Goal: Transaction & Acquisition: Purchase product/service

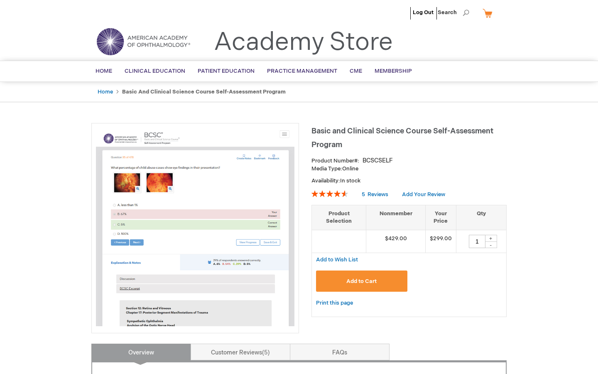
click at [384, 277] on button "Add to Cart" at bounding box center [361, 280] width 91 height 21
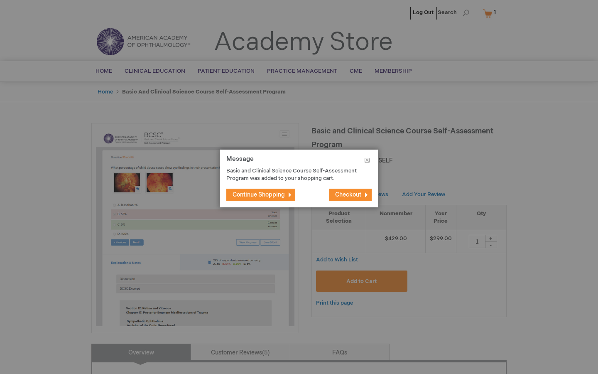
click at [360, 197] on button "Checkout" at bounding box center [350, 194] width 43 height 12
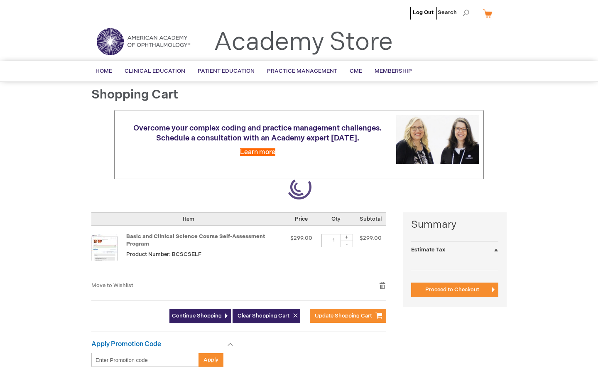
select select "US"
select select "27"
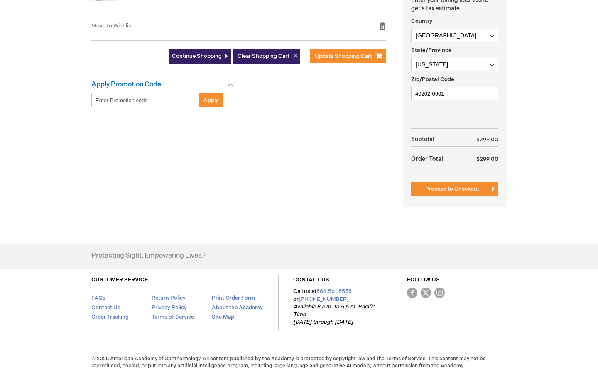
scroll to position [259, 0]
click at [421, 187] on button "Proceed to Checkout" at bounding box center [454, 189] width 87 height 14
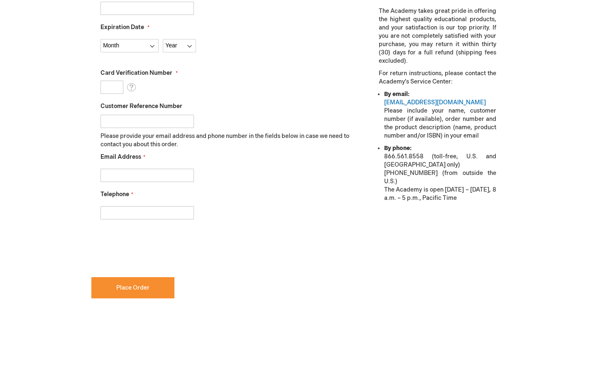
scroll to position [318, 0]
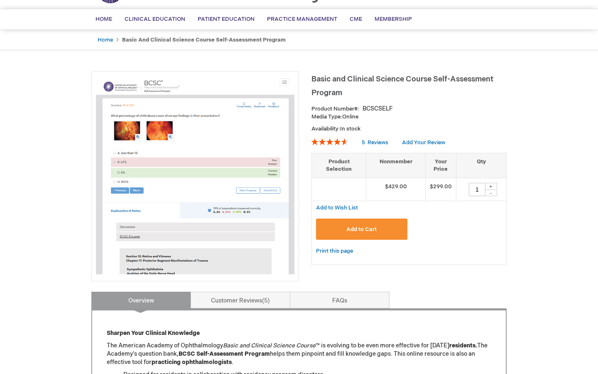
scroll to position [52, 0]
click at [245, 301] on link "Customer Reviews 5" at bounding box center [241, 299] width 100 height 17
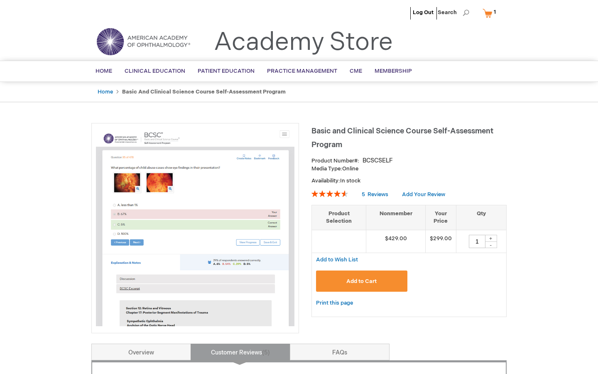
scroll to position [0, 0]
click at [492, 243] on div "-" at bounding box center [490, 244] width 12 height 7
click at [492, 235] on div "+" at bounding box center [490, 238] width 12 height 7
type input "1"
click at [370, 279] on span "Add to Cart" at bounding box center [361, 281] width 30 height 7
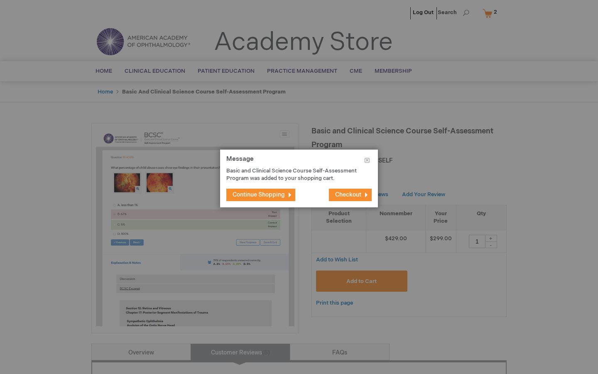
click at [351, 196] on span "Checkout" at bounding box center [348, 194] width 26 height 7
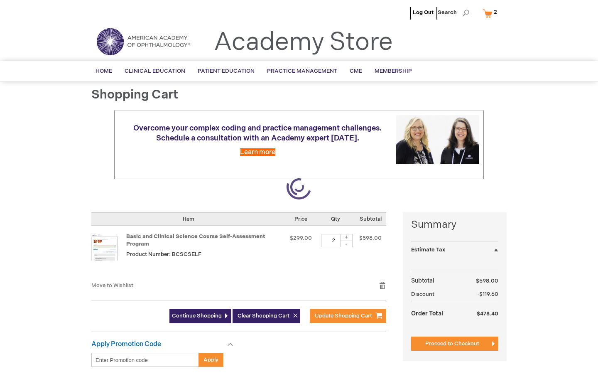
select select "US"
select select "27"
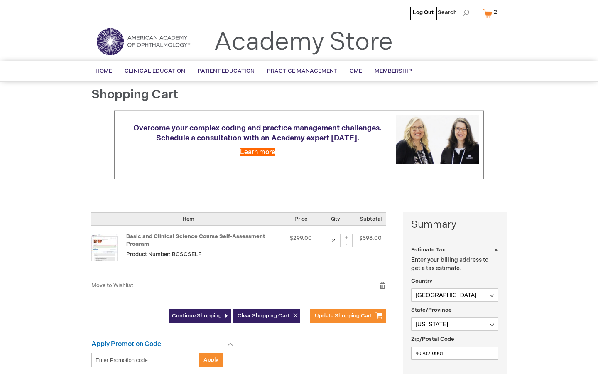
click at [349, 244] on div "-" at bounding box center [346, 243] width 12 height 7
type input "1"
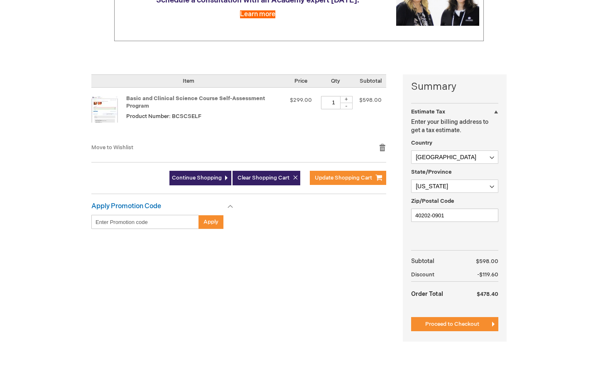
scroll to position [165, 0]
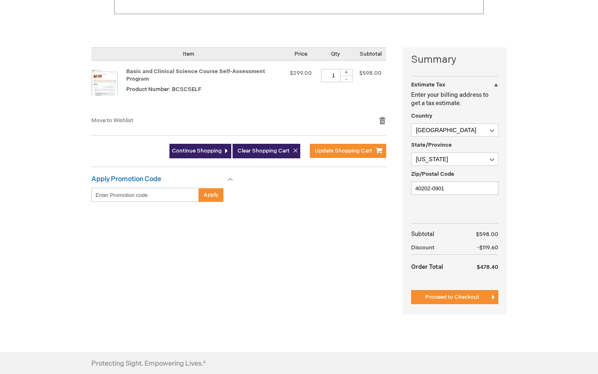
click at [124, 198] on input "Enter discount code" at bounding box center [145, 195] width 108 height 14
paste input "RC2025P"
type input "RC2025P"
click at [205, 198] on button "Apply" at bounding box center [210, 195] width 25 height 14
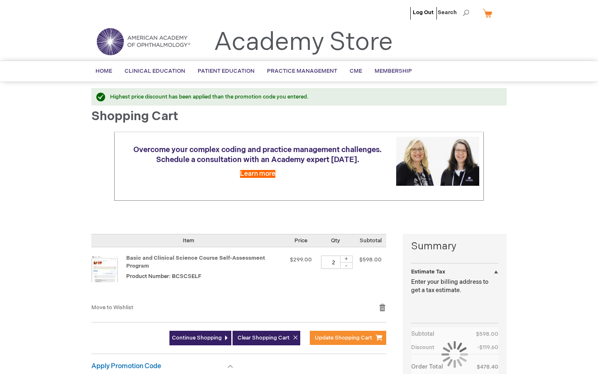
select select "US"
select select "27"
click at [347, 269] on div "-" at bounding box center [346, 265] width 12 height 7
type input "1"
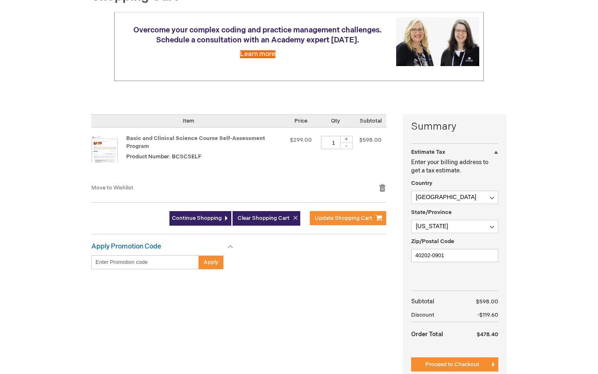
scroll to position [120, 0]
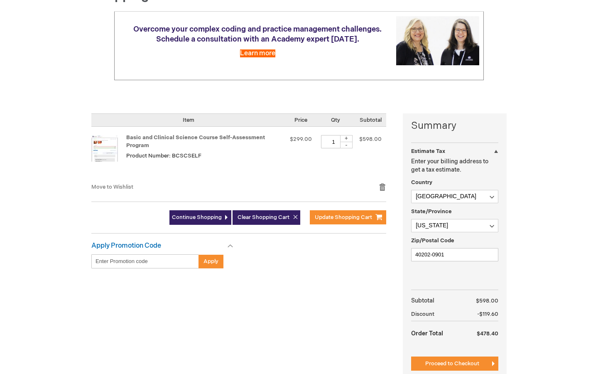
click at [157, 257] on input "Enter discount code" at bounding box center [145, 261] width 108 height 14
paste input "RC2025P"
type input "RC2025P"
click at [210, 261] on span "Apply" at bounding box center [210, 261] width 15 height 7
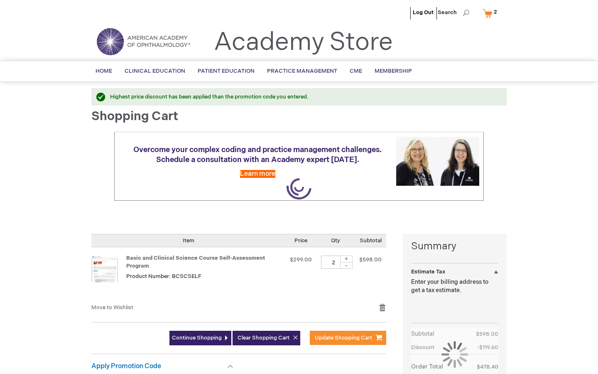
select select "US"
select select "27"
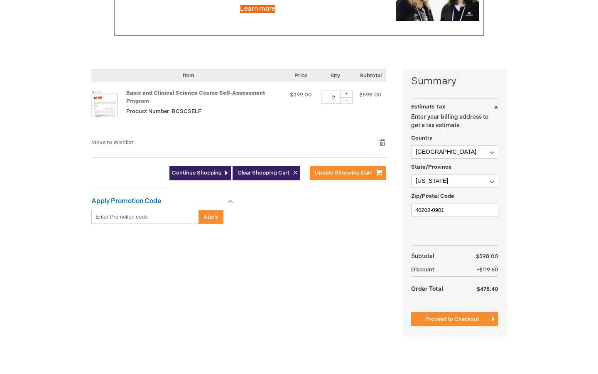
scroll to position [165, 0]
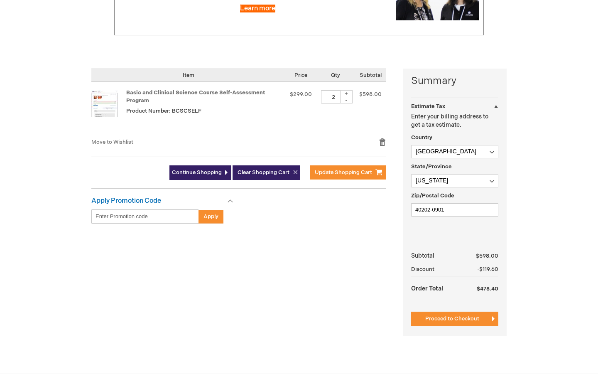
click at [349, 102] on div "-" at bounding box center [346, 100] width 12 height 7
type input "1"
click at [379, 142] on link "Remove item" at bounding box center [382, 142] width 7 height 8
click at [385, 141] on link "Remove item" at bounding box center [382, 142] width 7 height 8
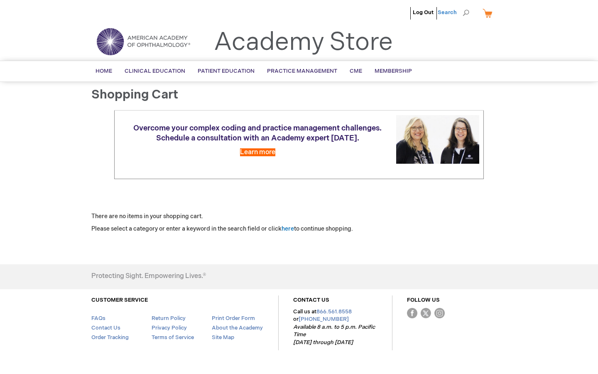
click at [462, 14] on span "Search" at bounding box center [453, 12] width 32 height 17
type input "self assessment"
click at [466, 13] on button "Search" at bounding box center [465, 12] width 7 height 13
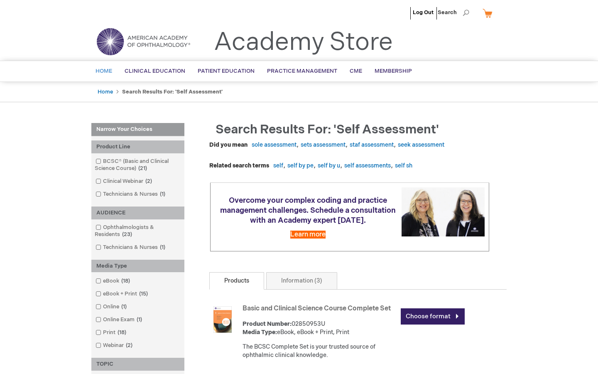
click at [106, 75] on link "Home" at bounding box center [103, 71] width 29 height 20
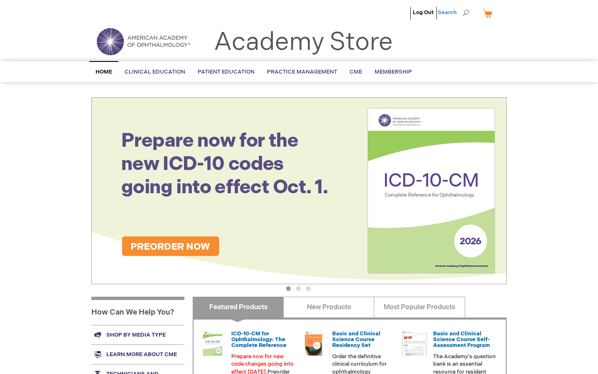
click at [467, 13] on span "Search" at bounding box center [453, 12] width 32 height 17
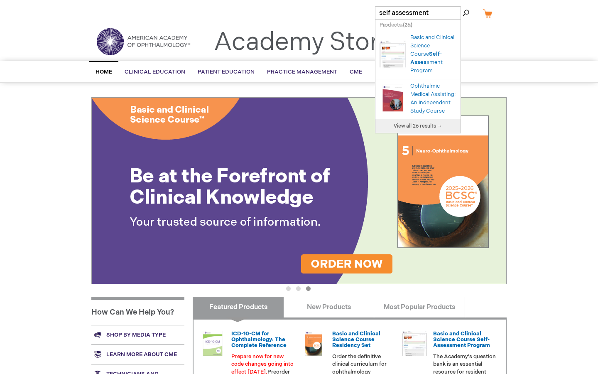
type input "self assessment"
click at [466, 13] on button "Search" at bounding box center [465, 12] width 7 height 13
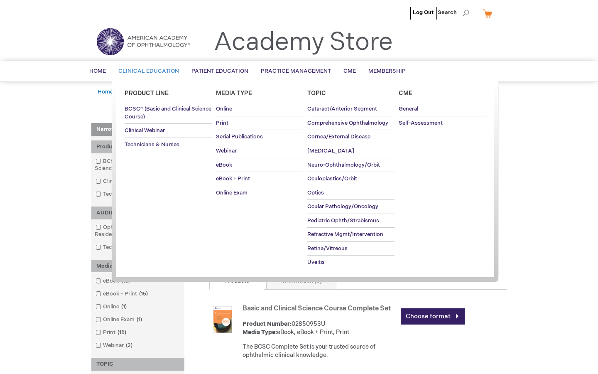
click at [162, 71] on span "Clinical Education" at bounding box center [148, 71] width 61 height 7
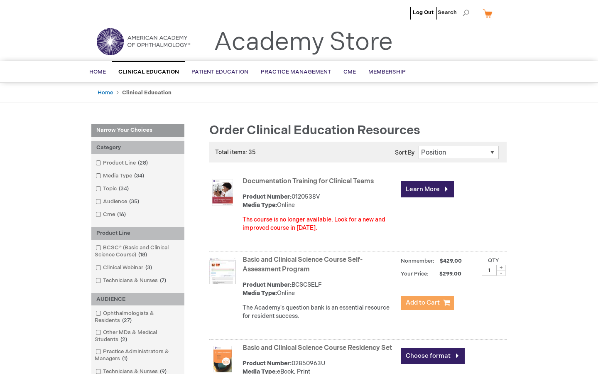
click at [425, 301] on span "Add to Cart" at bounding box center [423, 302] width 34 height 8
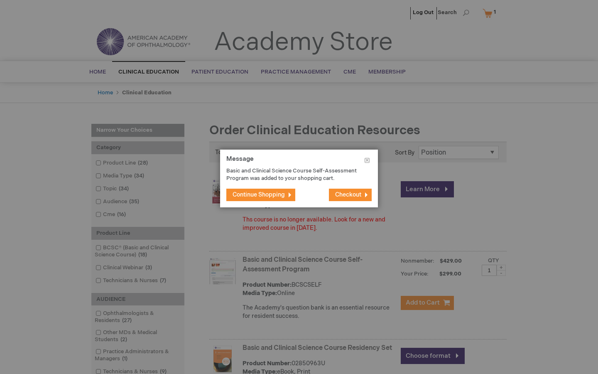
click at [362, 189] on button "Checkout" at bounding box center [350, 194] width 43 height 12
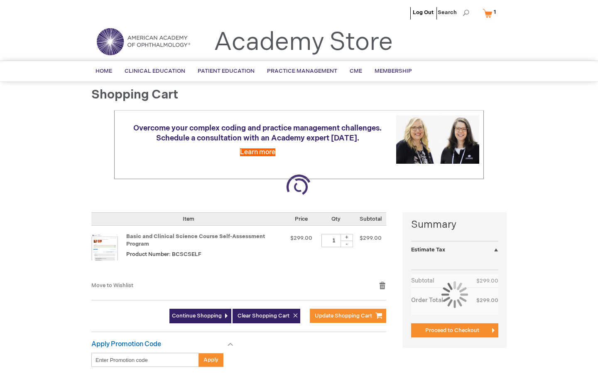
select select "US"
select select "27"
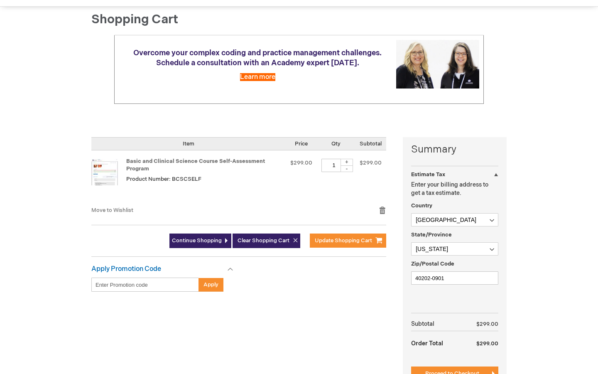
scroll to position [75, 0]
click at [140, 288] on input "Enter discount code" at bounding box center [145, 284] width 108 height 14
paste input "RC2025P"
type input "RC2025P"
click at [213, 286] on span "Apply" at bounding box center [210, 284] width 15 height 7
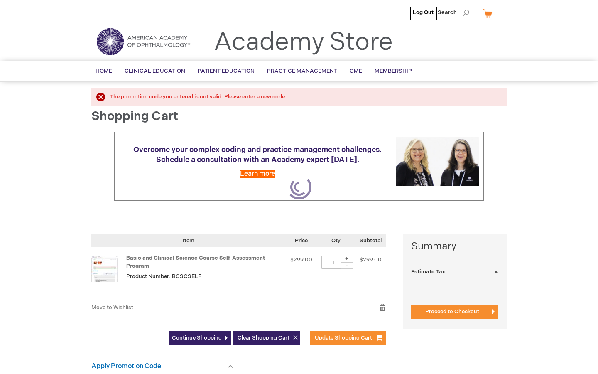
select select "US"
select select "27"
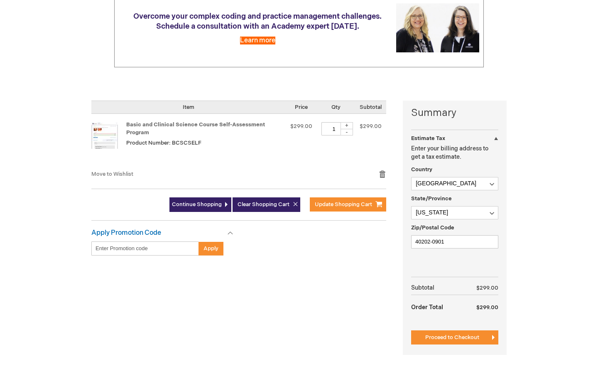
scroll to position [134, 0]
click at [143, 250] on input "Enter discount code" at bounding box center [145, 248] width 108 height 14
click at [143, 246] on input "Enter discount code" at bounding box center [145, 248] width 108 height 14
paste input "RC2025S"
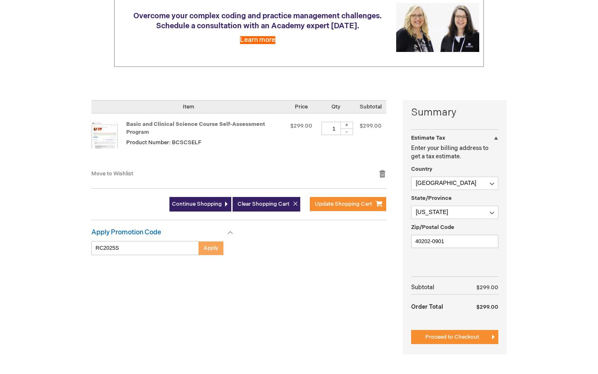
type input "RC2025S"
click at [204, 246] on span "Apply" at bounding box center [210, 247] width 15 height 7
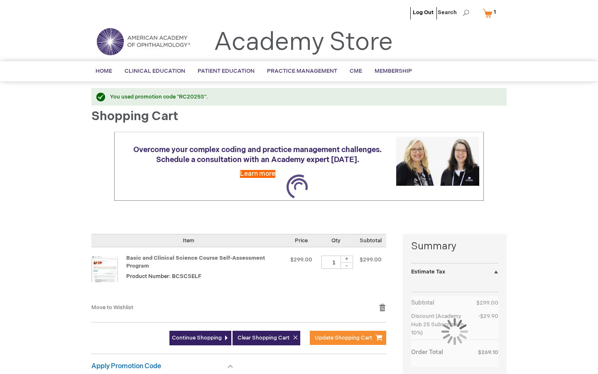
select select "US"
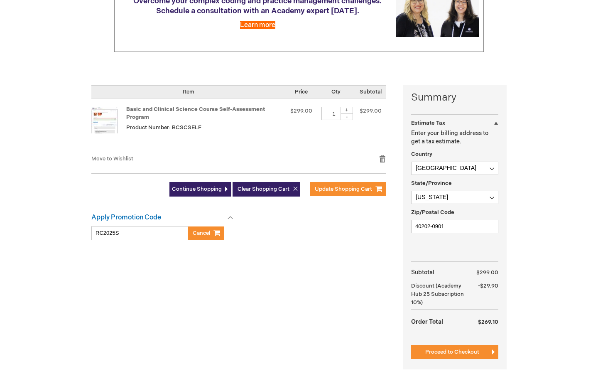
scroll to position [156, 0]
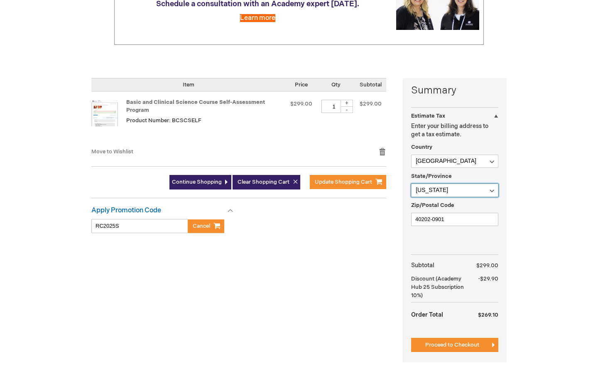
select select "51"
click at [374, 280] on div "Summary Estimate Tax Estimate Tax Enter your billing address to get a tax estim…" at bounding box center [298, 225] width 415 height 294
drag, startPoint x: 456, startPoint y: 219, endPoint x: 325, endPoint y: 218, distance: 131.2
click at [325, 218] on div "Summary Estimate Tax Estimate Tax Enter your billing address to get a tax estim…" at bounding box center [298, 225] width 415 height 294
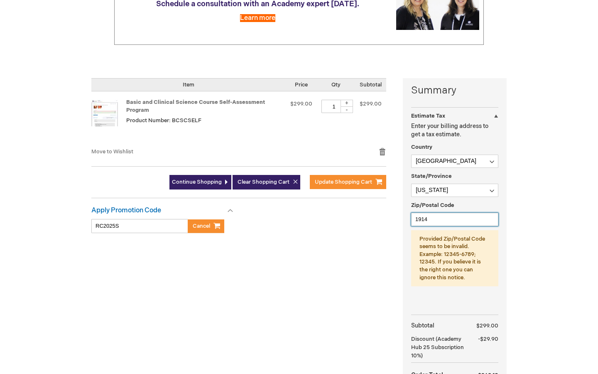
type input "19147"
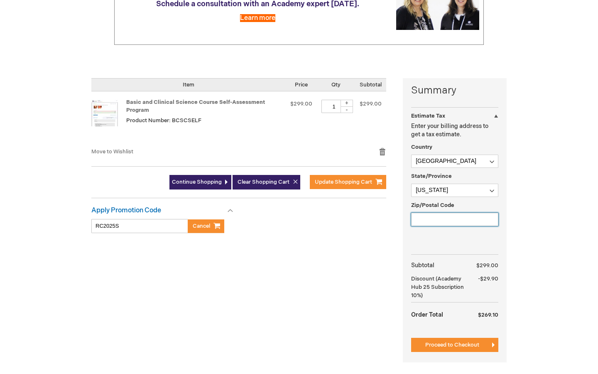
type input "19147"
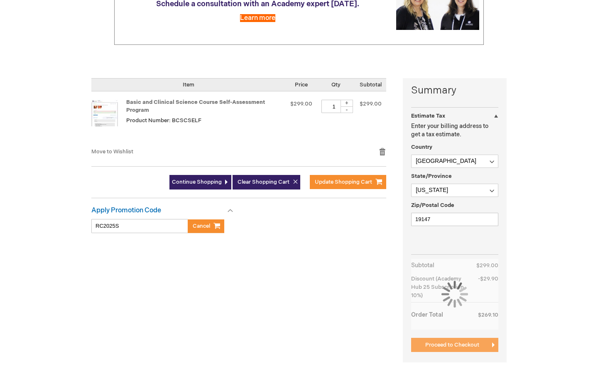
click at [452, 349] on button "Proceed to Checkout" at bounding box center [454, 344] width 87 height 14
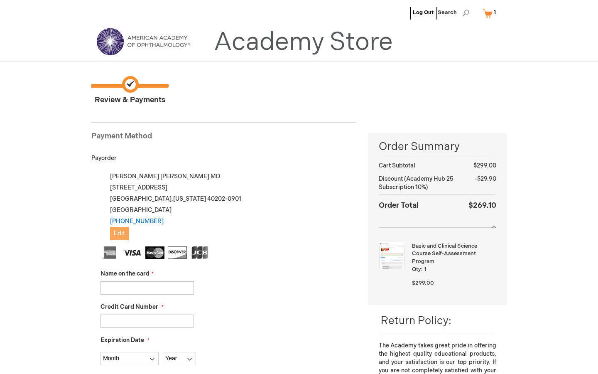
click at [121, 236] on span "Edit" at bounding box center [119, 233] width 11 height 7
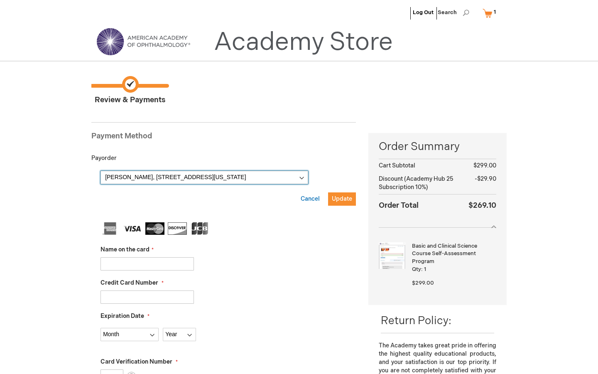
select select
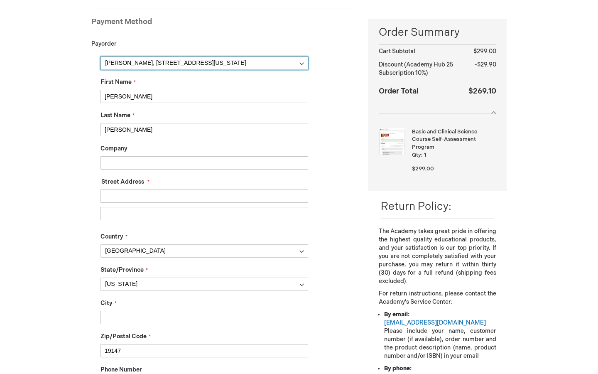
scroll to position [123, 0]
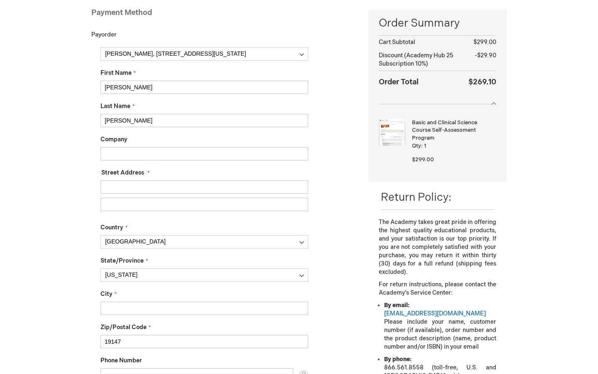
type input "5"
type input "[STREET_ADDRESS]"
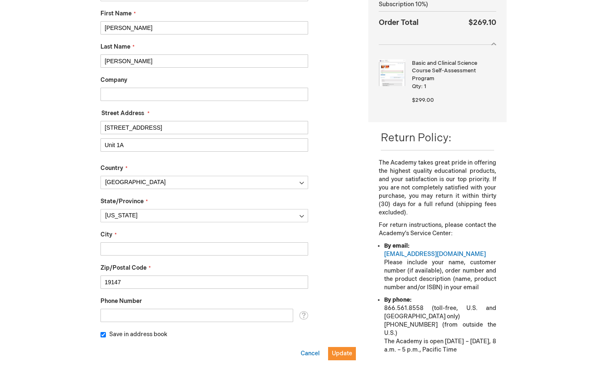
scroll to position [183, 0]
type input "Unit 1A"
type input "[GEOGRAPHIC_DATA]"
type input "7246307079"
click at [217, 339] on fieldset "Billing Address [PERSON_NAME], [STREET_ADDRESS][US_STATE] New Address First Nam…" at bounding box center [227, 178] width 255 height 380
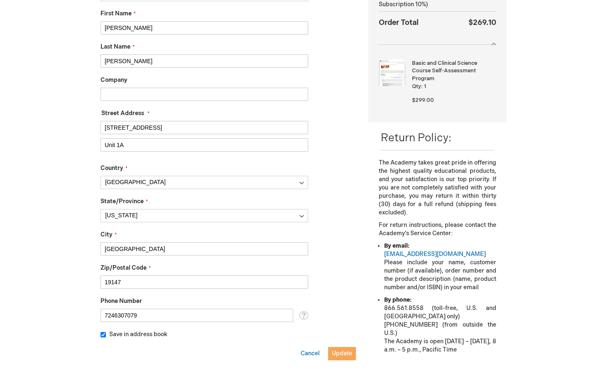
click at [345, 352] on span "Update" at bounding box center [342, 352] width 20 height 7
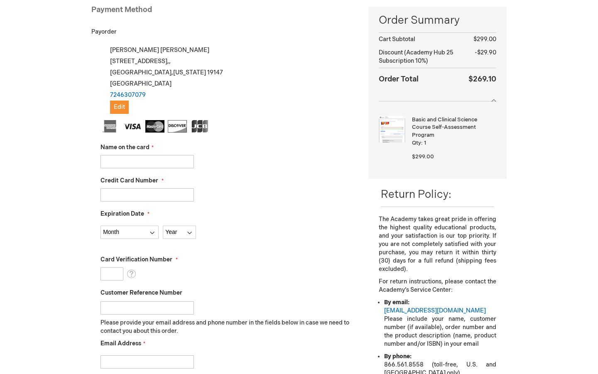
scroll to position [125, 0]
click at [152, 160] on input "Name on the card" at bounding box center [146, 162] width 93 height 13
type input "[PERSON_NAME]"
click at [130, 197] on input "Credit Card Number" at bounding box center [146, 195] width 93 height 13
type input "[PERSON_NAME]"
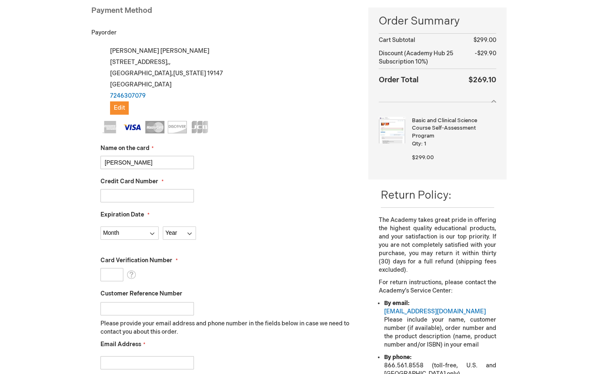
type input "[CREDIT_CARD_NUMBER]"
select select "8"
select select "2028"
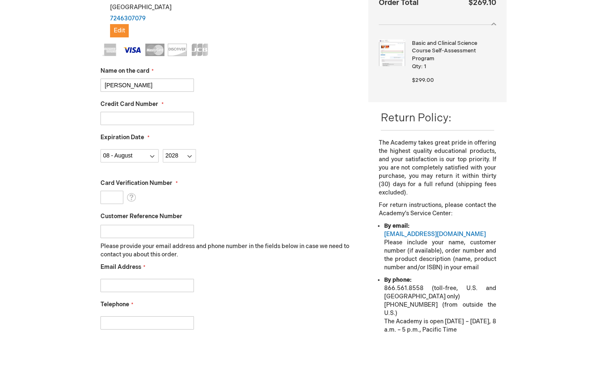
scroll to position [203, 0]
click at [181, 114] on input "[CREDIT_CARD_NUMBER]" at bounding box center [146, 118] width 93 height 13
type input "[CREDIT_CARD_NUMBER]"
click at [113, 194] on input "Card Verification Number" at bounding box center [111, 197] width 23 height 13
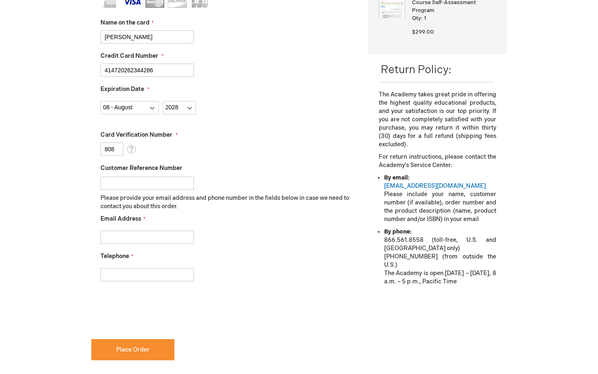
scroll to position [252, 0]
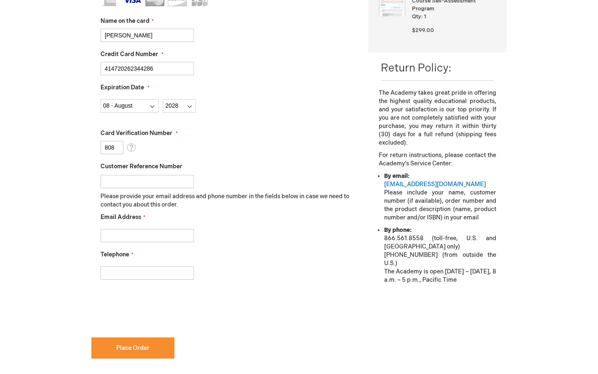
type input "808"
click at [135, 174] on div at bounding box center [227, 179] width 255 height 17
type input "7246307079"
click at [117, 236] on input "Email Address" at bounding box center [146, 235] width 93 height 13
type input "[EMAIL_ADDRESS][PERSON_NAME][DOMAIN_NAME]"
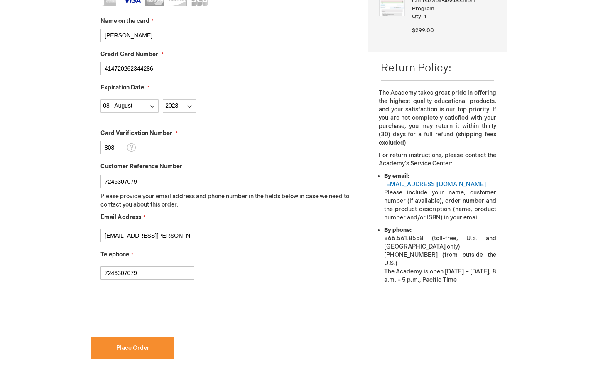
type input "7246307079"
click at [283, 258] on div "Telephone 7246307079" at bounding box center [227, 264] width 255 height 29
checkbox input "true"
click at [141, 344] on span "Place Order" at bounding box center [132, 347] width 33 height 7
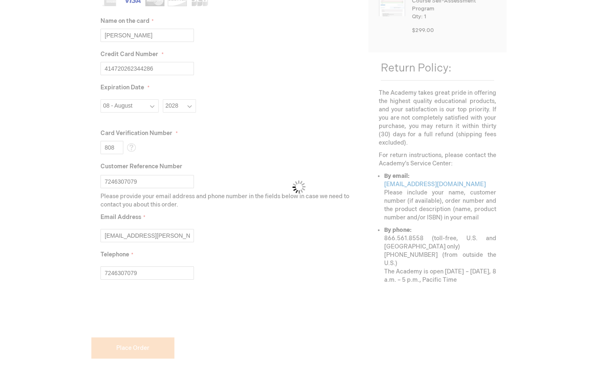
click at [148, 39] on div "Please wait..." at bounding box center [299, 187] width 598 height 374
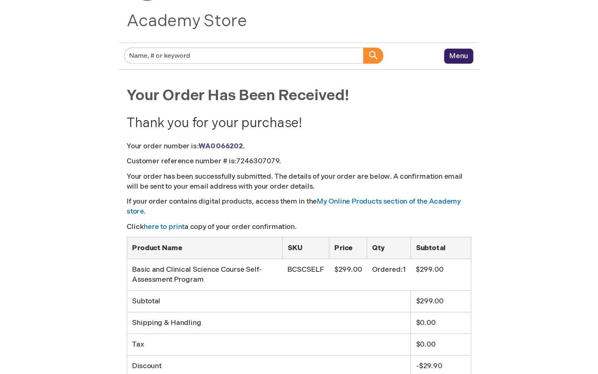
scroll to position [56, 0]
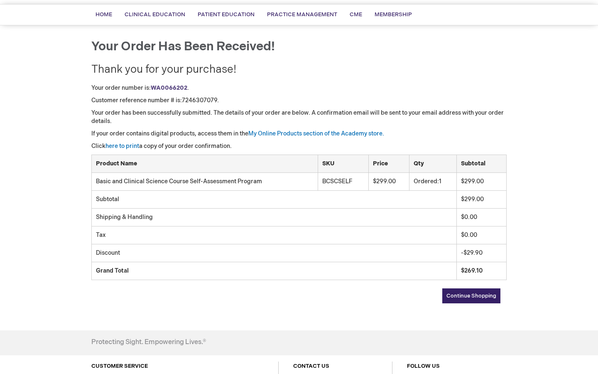
click at [553, 268] on div "Log Out Search My Cart CLOSE RECENTLY ADDED ITEM(S) Close There are no items in…" at bounding box center [299, 203] width 598 height 518
click at [132, 144] on link "here to print" at bounding box center [122, 145] width 34 height 7
click at [485, 296] on span "Continue Shopping" at bounding box center [471, 295] width 50 height 7
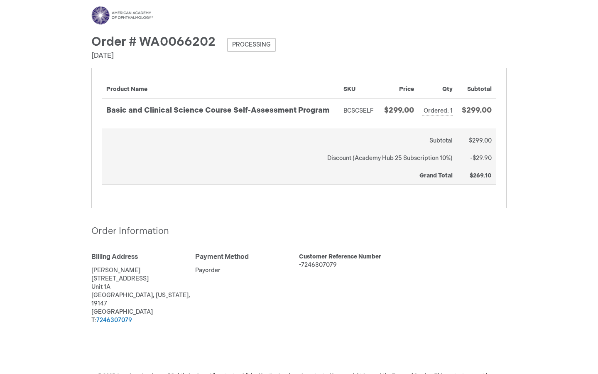
click at [281, 177] on th "Grand Total" at bounding box center [279, 175] width 354 height 17
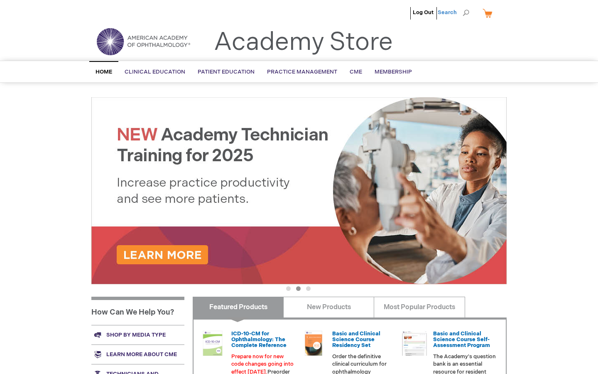
click at [466, 14] on span "Search" at bounding box center [453, 12] width 32 height 17
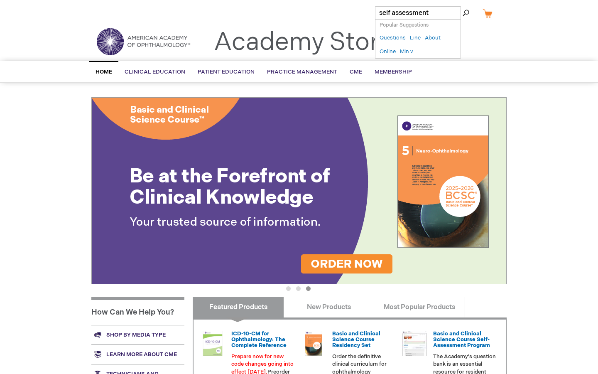
type input "self assessment"
click at [466, 13] on button "Search" at bounding box center [465, 12] width 7 height 13
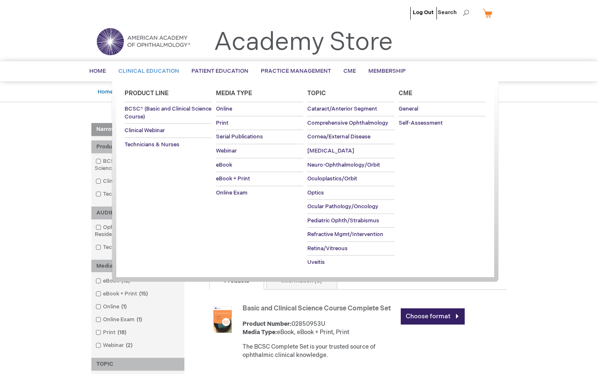
click at [170, 71] on span "Clinical Education" at bounding box center [148, 71] width 61 height 7
